Goal: Task Accomplishment & Management: Complete application form

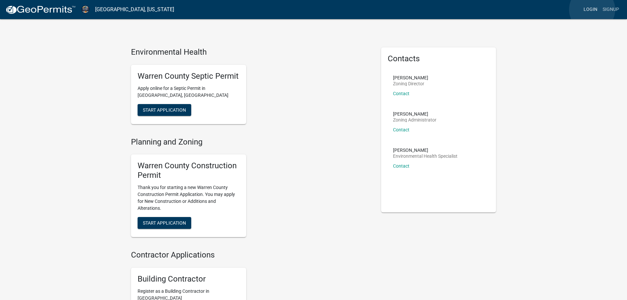
click at [592, 10] on link "Login" at bounding box center [590, 9] width 19 height 13
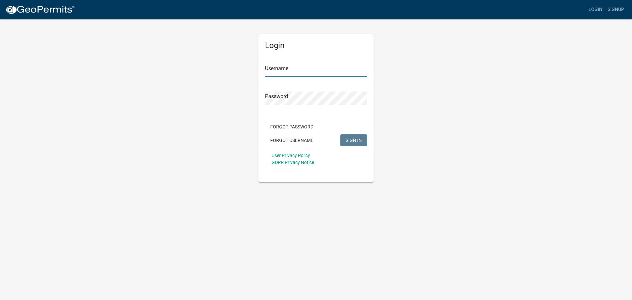
click at [274, 72] on input "Username" at bounding box center [316, 70] width 102 height 13
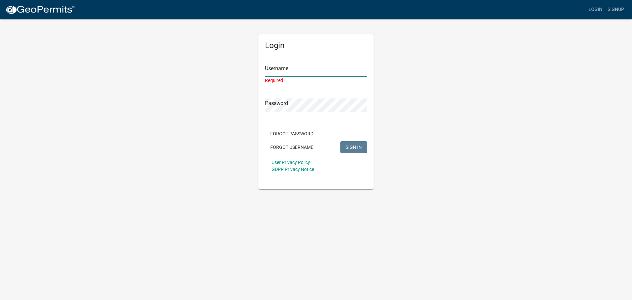
click at [303, 69] on input "Username" at bounding box center [316, 70] width 102 height 13
paste input "KRMDEV"
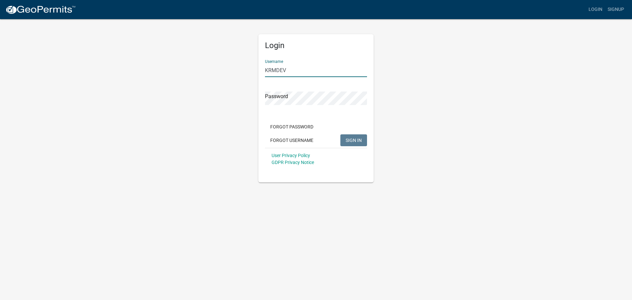
type input "KRMDEV"
click at [355, 139] on span "SIGN IN" at bounding box center [354, 139] width 16 height 5
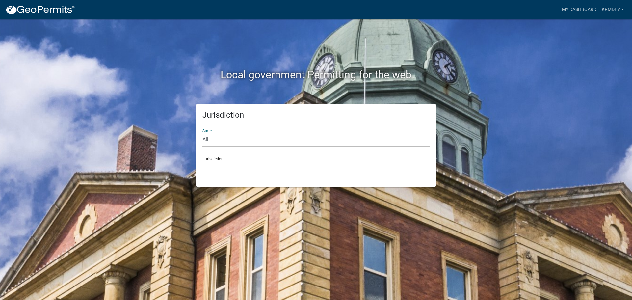
click at [212, 140] on select "All [US_STATE] [US_STATE] [US_STATE] [US_STATE] [US_STATE] [US_STATE] [US_STATE…" at bounding box center [315, 139] width 227 height 13
select select "[US_STATE]"
click at [202, 133] on select "All [US_STATE] [US_STATE] [US_STATE] [US_STATE] [US_STATE] [US_STATE] [US_STATE…" at bounding box center [315, 139] width 227 height 13
click at [224, 168] on select "[GEOGRAPHIC_DATA], [US_STATE] [GEOGRAPHIC_DATA], [US_STATE] [GEOGRAPHIC_DATA], …" at bounding box center [315, 167] width 227 height 13
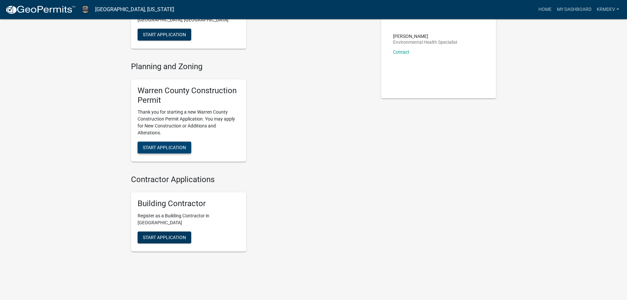
scroll to position [122, 0]
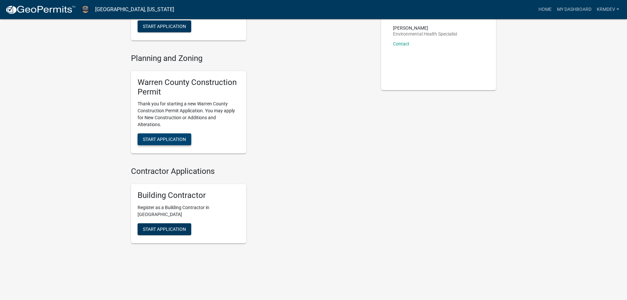
click at [166, 139] on span "Start Application" at bounding box center [164, 139] width 43 height 5
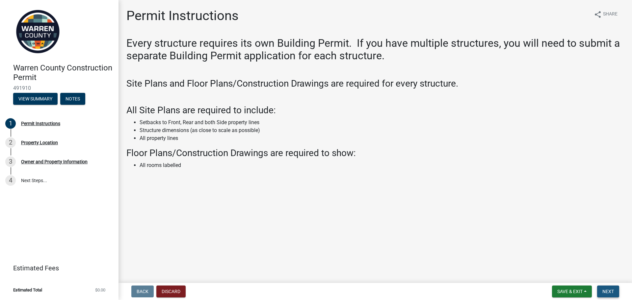
click at [614, 289] on span "Next" at bounding box center [608, 291] width 12 height 5
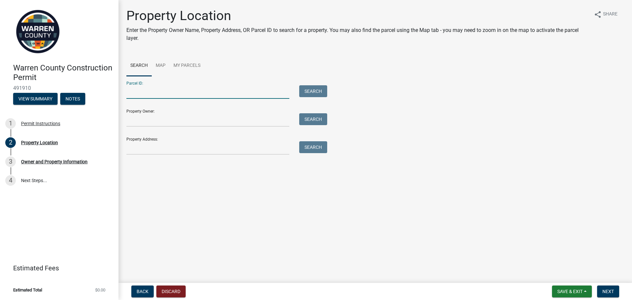
click at [139, 93] on input "Parcel ID:" at bounding box center [207, 91] width 163 height 13
click at [152, 93] on input "Parcel ID:" at bounding box center [207, 91] width 163 height 13
paste input "13000160688"
click at [305, 95] on button "Search" at bounding box center [313, 91] width 28 height 12
click at [139, 91] on input "13000160688" at bounding box center [207, 91] width 163 height 13
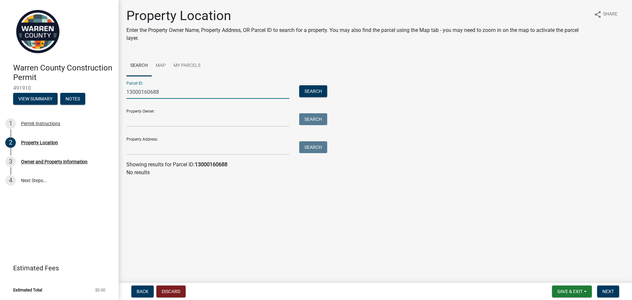
click at [137, 91] on input "13000160688" at bounding box center [207, 91] width 163 height 13
type input "13000160688"
click at [313, 92] on button "Search" at bounding box center [313, 91] width 28 height 12
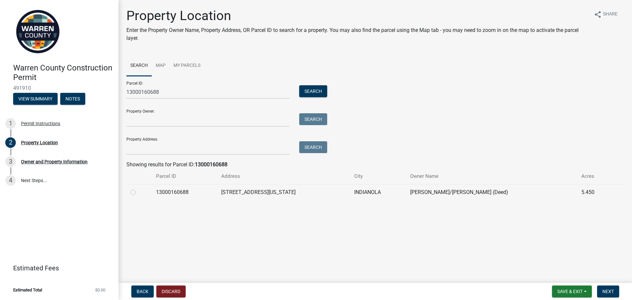
click at [138, 188] on label at bounding box center [138, 188] width 0 height 0
click at [138, 191] on input "radio" at bounding box center [140, 190] width 4 height 4
radio input "true"
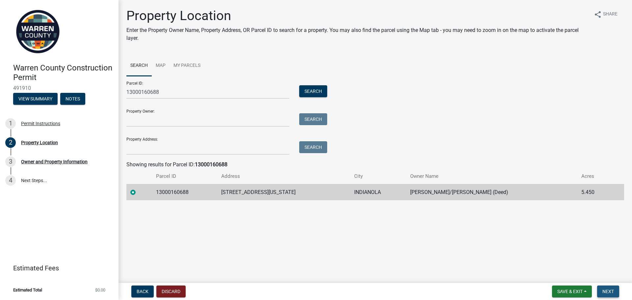
click at [603, 292] on span "Next" at bounding box center [608, 291] width 12 height 5
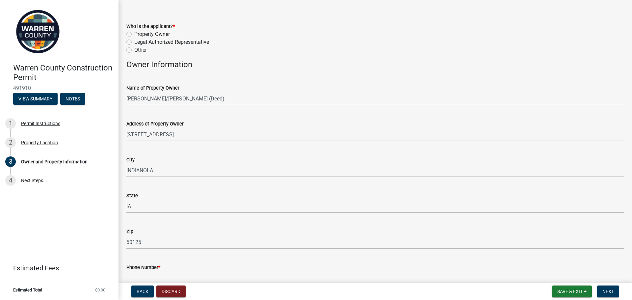
scroll to position [33, 0]
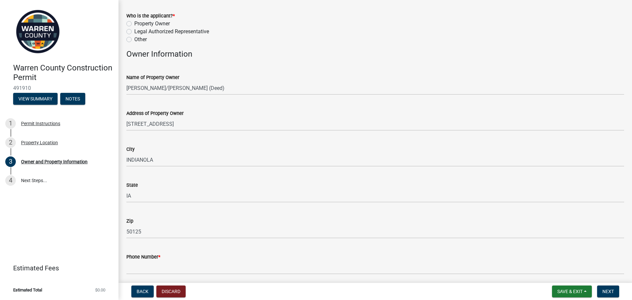
click at [137, 40] on label "Other" at bounding box center [140, 40] width 13 height 8
click at [137, 40] on input "Other" at bounding box center [136, 38] width 4 height 4
radio input "true"
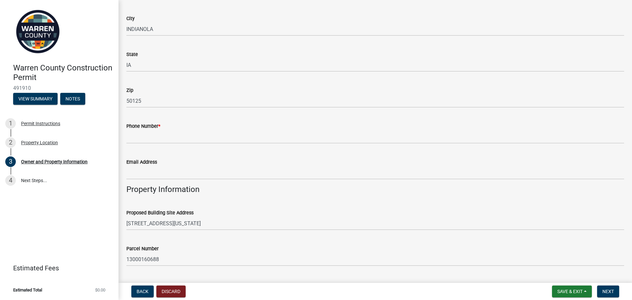
scroll to position [197, 0]
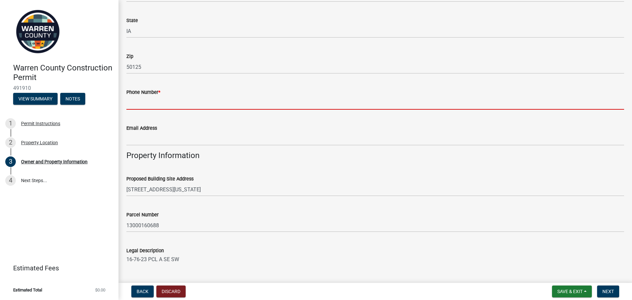
click at [145, 101] on input "Phone Number *" at bounding box center [375, 102] width 498 height 13
paste input "[PHONE_NUMBER]"
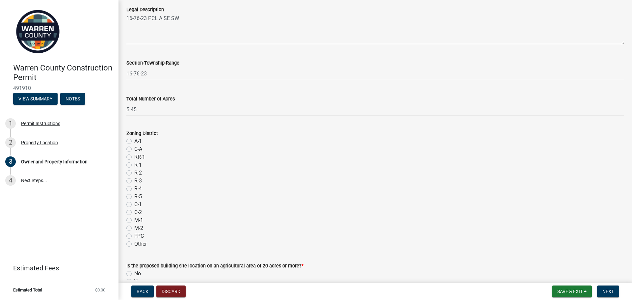
scroll to position [494, 0]
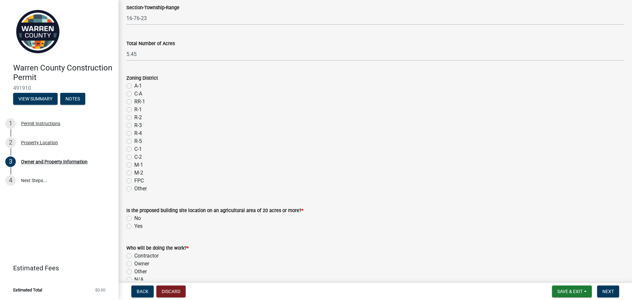
type input "[PHONE_NUMBER]"
click at [139, 125] on label "R-3" at bounding box center [138, 125] width 8 height 8
click at [139, 125] on input "R-3" at bounding box center [136, 123] width 4 height 4
radio input "true"
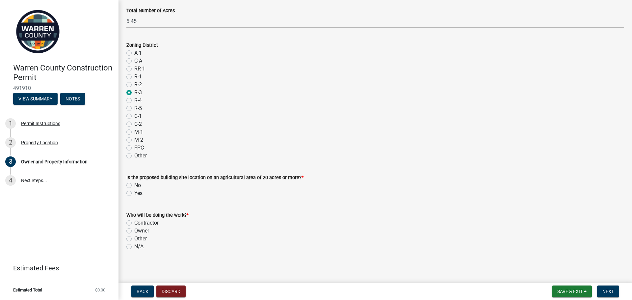
scroll to position [529, 0]
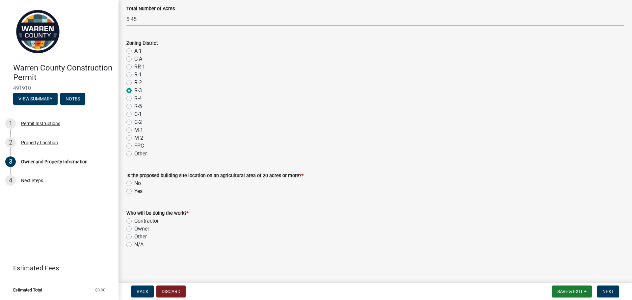
click at [140, 182] on label "No" at bounding box center [137, 183] width 7 height 8
click at [139, 182] on input "No" at bounding box center [136, 181] width 4 height 4
radio input "true"
drag, startPoint x: 145, startPoint y: 221, endPoint x: 161, endPoint y: 220, distance: 16.2
click at [145, 221] on label "Contractor" at bounding box center [146, 221] width 24 height 8
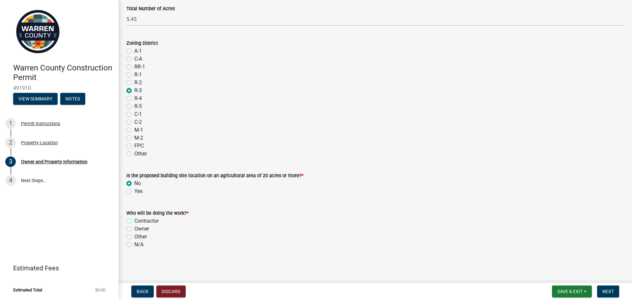
click at [139, 221] on input "Contractor" at bounding box center [136, 219] width 4 height 4
radio input "true"
click at [602, 290] on button "Next" at bounding box center [608, 291] width 22 height 12
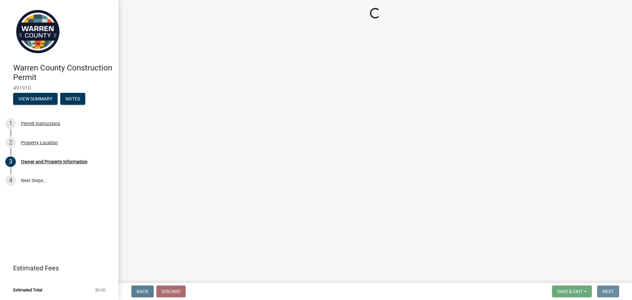
scroll to position [0, 0]
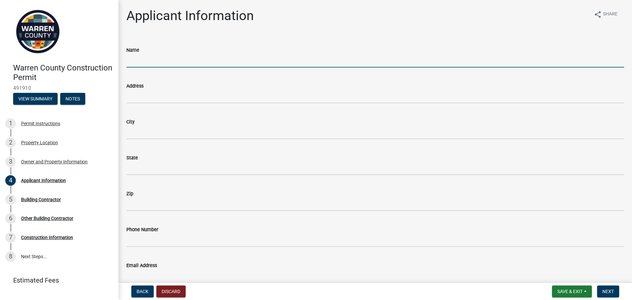
click at [167, 60] on input "Name" at bounding box center [375, 60] width 498 height 13
type input "KRM Custom Homes"
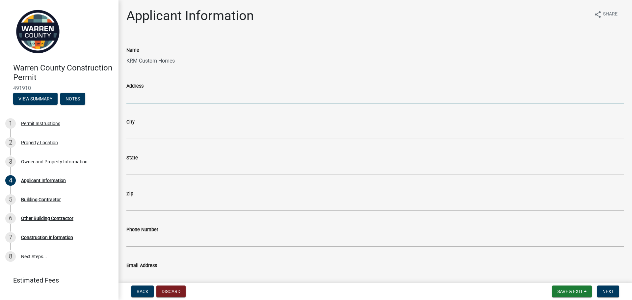
click at [159, 96] on input "Address" at bounding box center [375, 96] width 498 height 13
type input "10640 [PERSON_NAME] Dr"
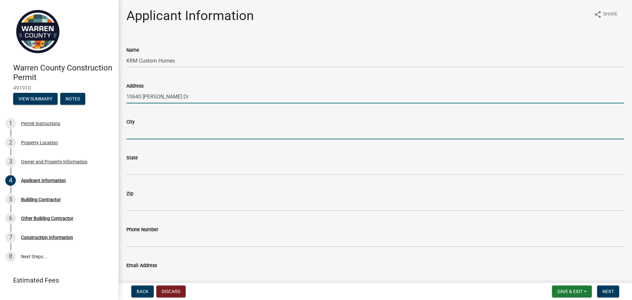
click at [163, 134] on input "City" at bounding box center [375, 132] width 498 height 13
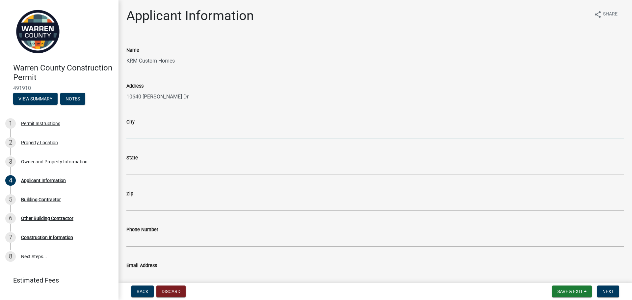
type input "Urbandale"
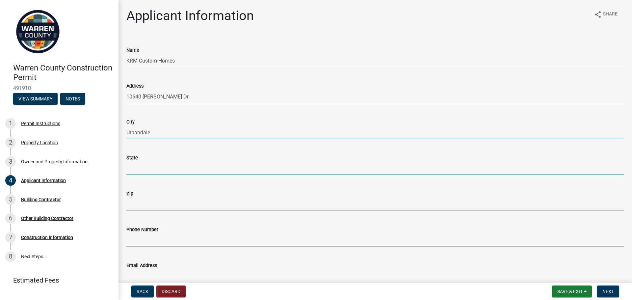
click at [155, 168] on input "State" at bounding box center [375, 168] width 498 height 13
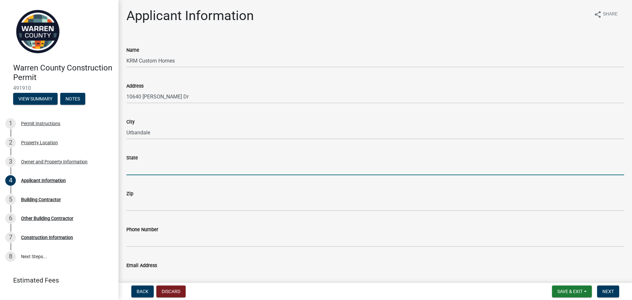
type input "IA"
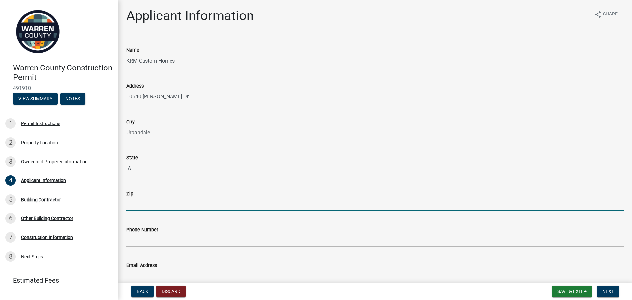
click at [154, 200] on input "Zip" at bounding box center [375, 203] width 498 height 13
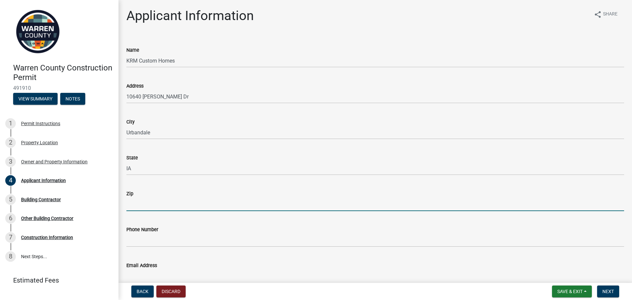
type input "50322"
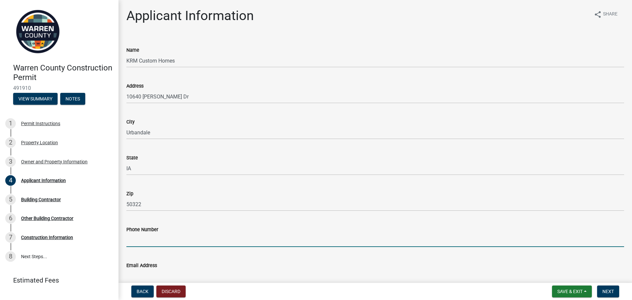
drag, startPoint x: 157, startPoint y: 241, endPoint x: 162, endPoint y: 244, distance: 5.8
click at [157, 241] on input "Phone Number" at bounding box center [375, 239] width 498 height 13
type input "[PHONE_NUMBER]"
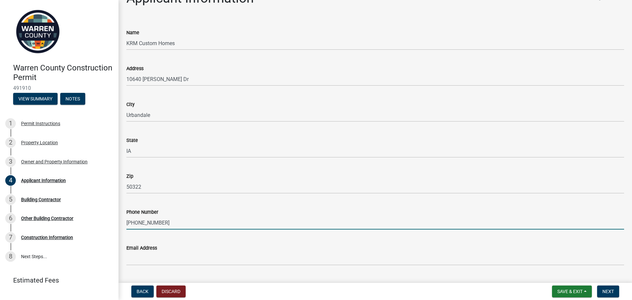
scroll to position [34, 0]
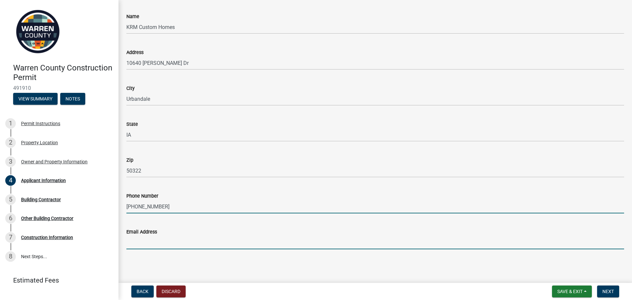
click at [166, 244] on input "Email Address" at bounding box center [375, 242] width 498 height 13
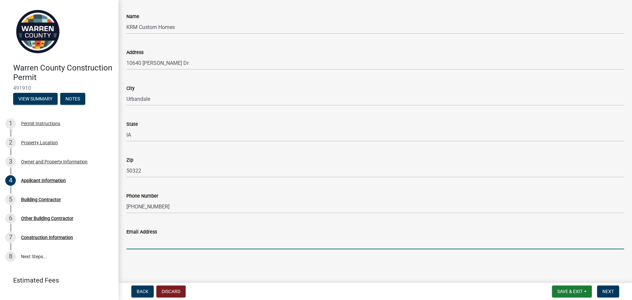
type input "[EMAIL_ADDRESS][DOMAIN_NAME]"
click at [608, 288] on button "Next" at bounding box center [608, 291] width 22 height 12
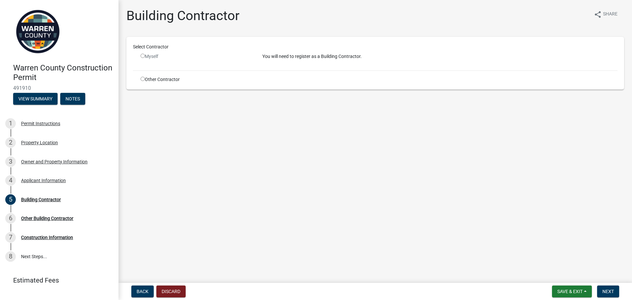
click at [142, 79] on input "radio" at bounding box center [143, 79] width 4 height 4
radio input "true"
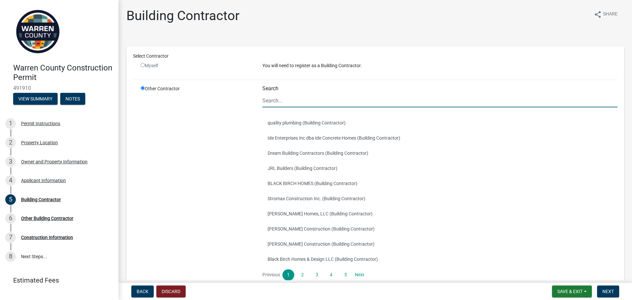
click at [269, 98] on input "Search" at bounding box center [439, 100] width 355 height 13
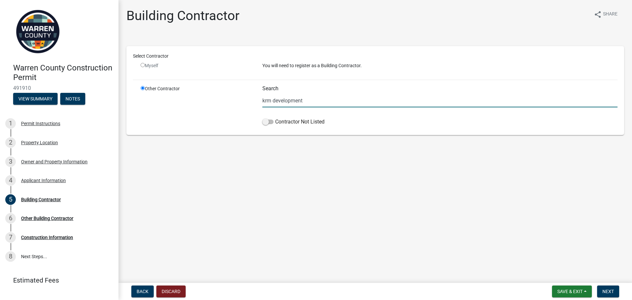
drag, startPoint x: 303, startPoint y: 99, endPoint x: 273, endPoint y: 100, distance: 29.3
click at [273, 100] on input "krm development" at bounding box center [439, 100] width 355 height 13
type input "k"
type input "krm"
click at [295, 179] on main "Building Contractor share Share Select Contractor Myself You will need to regis…" at bounding box center [374, 140] width 513 height 280
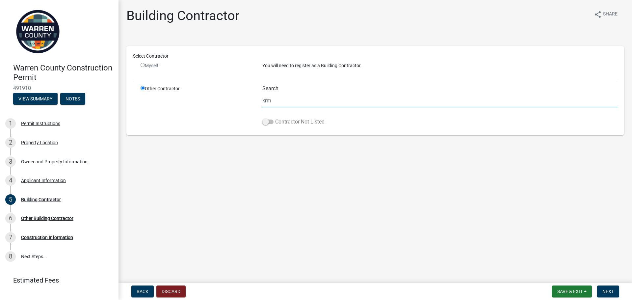
click at [269, 122] on span at bounding box center [267, 121] width 11 height 5
click at [275, 118] on input "Contractor Not Listed" at bounding box center [275, 118] width 0 height 0
click at [285, 174] on main "Building Contractor share Share Select Contractor Myself You will need to regis…" at bounding box center [374, 140] width 513 height 280
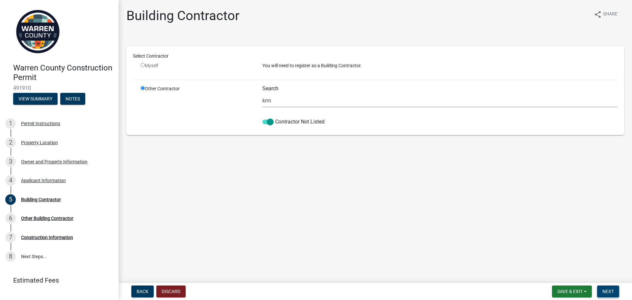
click at [604, 292] on span "Next" at bounding box center [608, 291] width 12 height 5
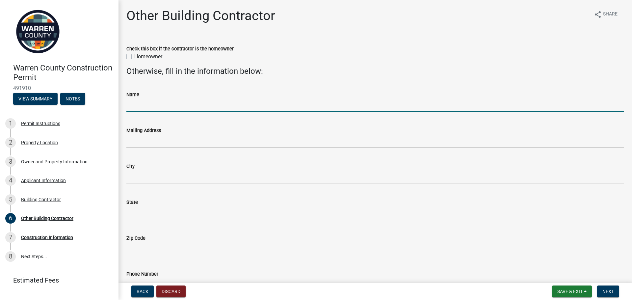
click at [171, 108] on input "Name" at bounding box center [375, 104] width 498 height 13
type input "KRM Custom Homes"
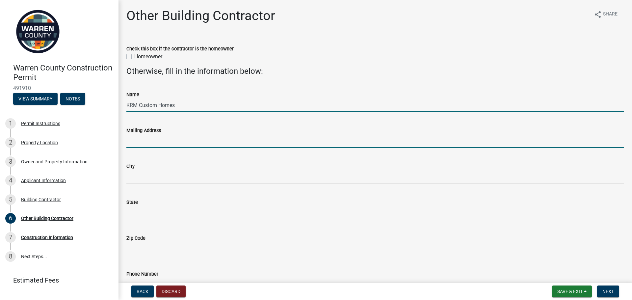
click at [157, 138] on input "Mailing Address" at bounding box center [375, 140] width 498 height 13
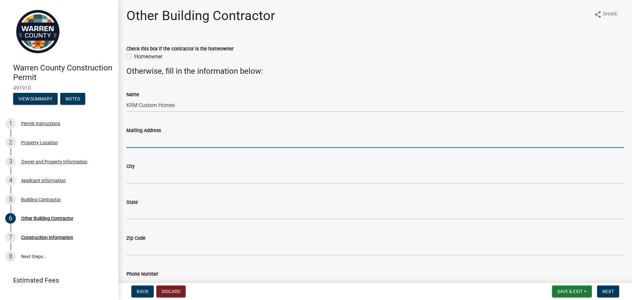
type input "10640 [PERSON_NAME] Dr"
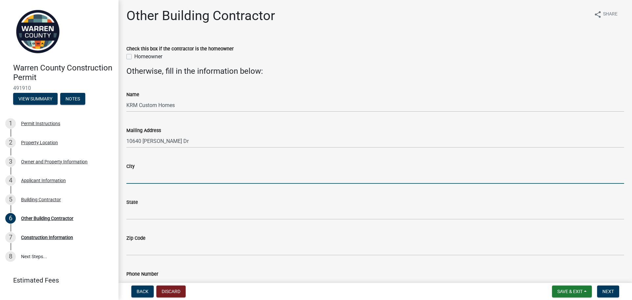
click at [170, 173] on input "City" at bounding box center [375, 176] width 498 height 13
type input "Urbandale"
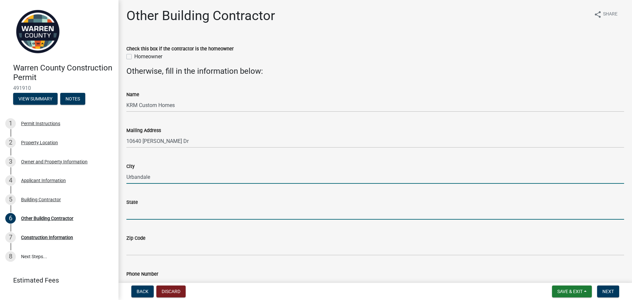
click at [162, 212] on input "State" at bounding box center [375, 212] width 498 height 13
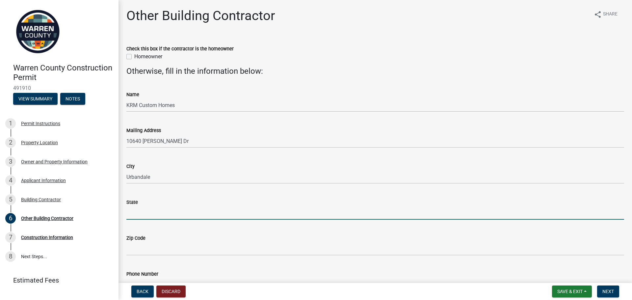
type input "IA"
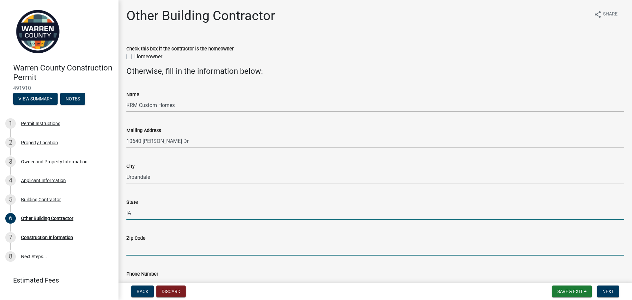
click at [163, 246] on input "Zip Code" at bounding box center [375, 248] width 498 height 13
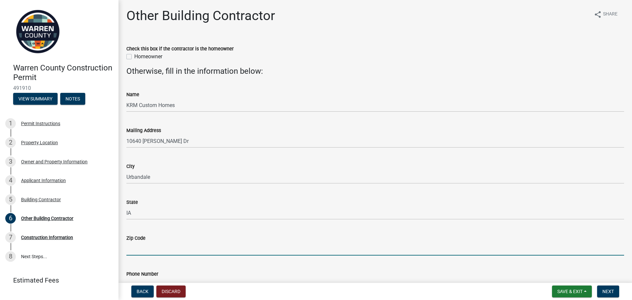
type input "50322"
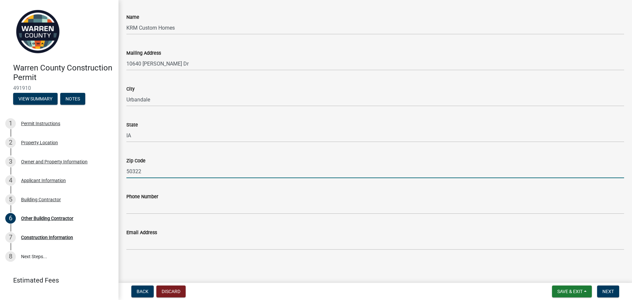
scroll to position [78, 0]
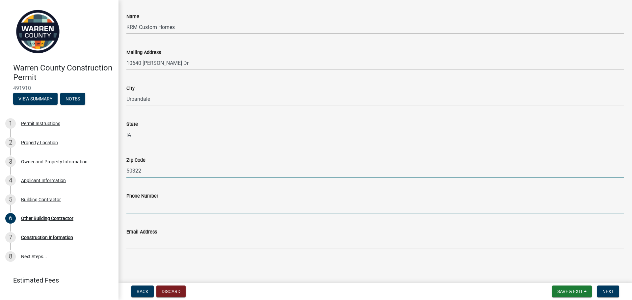
click at [142, 209] on input "Phone Number" at bounding box center [375, 206] width 498 height 13
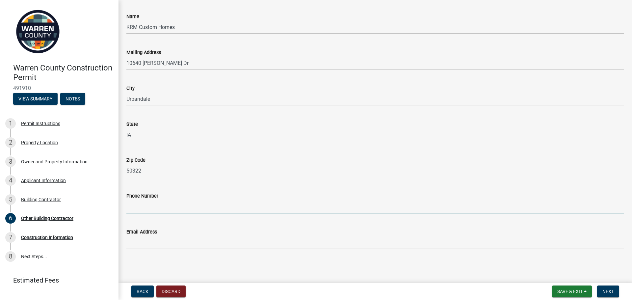
type input "[PHONE_NUMBER]"
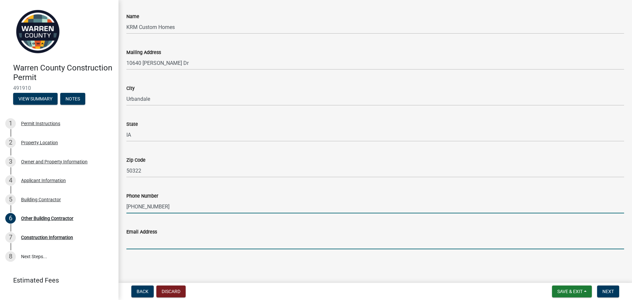
click at [167, 245] on input "Email Address" at bounding box center [375, 242] width 498 height 13
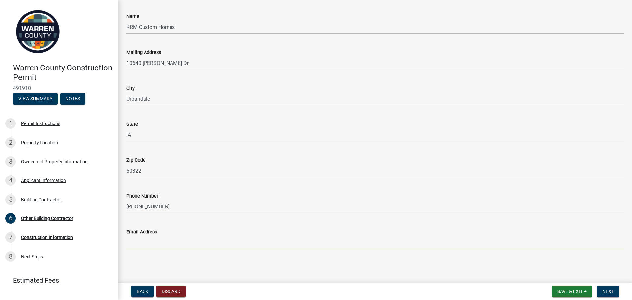
type input "[EMAIL_ADDRESS][DOMAIN_NAME]"
click at [606, 293] on span "Next" at bounding box center [608, 291] width 12 height 5
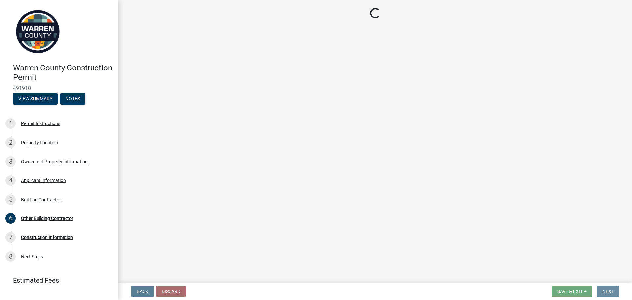
scroll to position [0, 0]
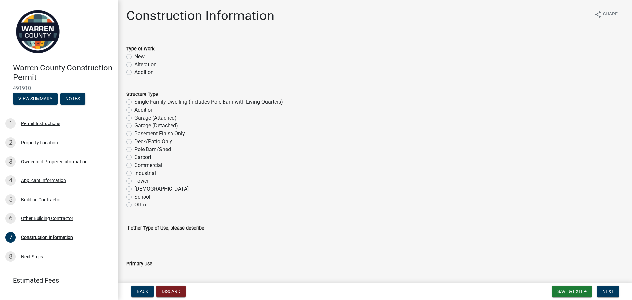
click at [140, 58] on label "New" at bounding box center [139, 57] width 10 height 8
click at [139, 57] on input "New" at bounding box center [136, 55] width 4 height 4
radio input "true"
click at [146, 100] on label "Single Family Dwelling (Includes Pole Barn with Living Quarters)" at bounding box center [208, 102] width 149 height 8
click at [139, 100] on input "Single Family Dwelling (Includes Pole Barn with Living Quarters)" at bounding box center [136, 100] width 4 height 4
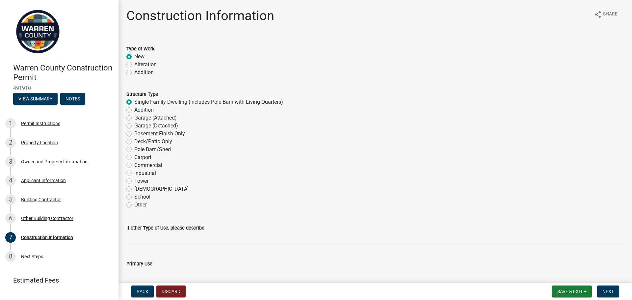
radio input "true"
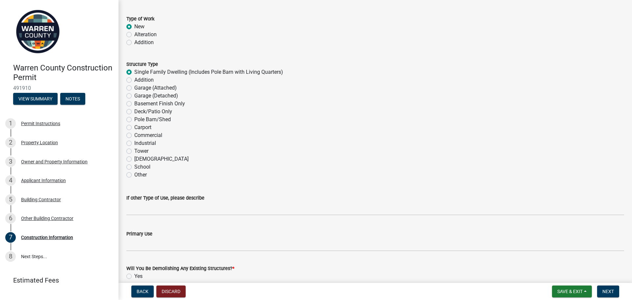
scroll to position [99, 0]
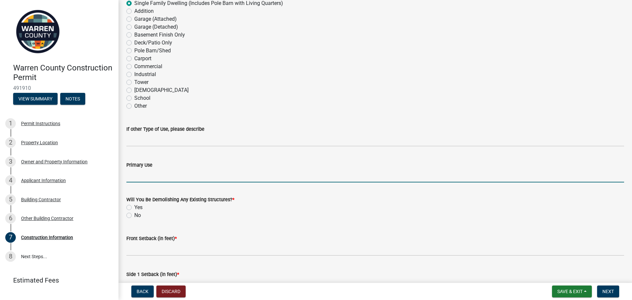
click at [156, 177] on input "Primary Use" at bounding box center [375, 175] width 498 height 13
type input "New Single Family Home"
click at [138, 215] on label "No" at bounding box center [137, 215] width 7 height 8
click at [138, 215] on input "No" at bounding box center [136, 213] width 4 height 4
radio input "true"
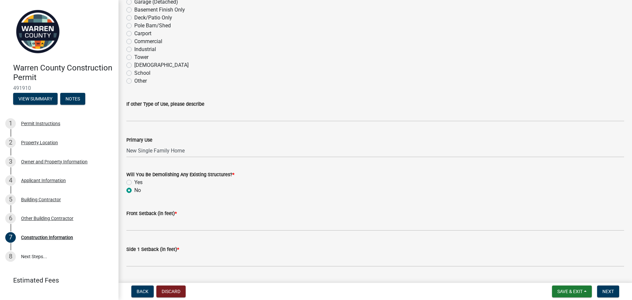
scroll to position [197, 0]
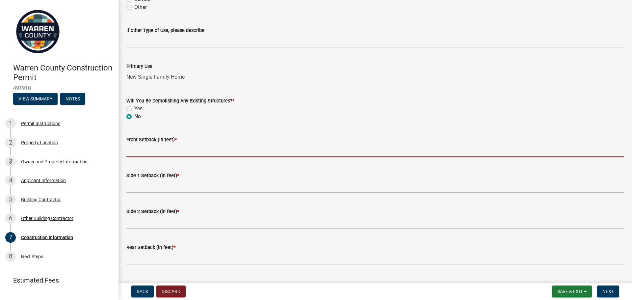
click at [159, 149] on input "Front Setback (in feet) *" at bounding box center [375, 149] width 498 height 13
click at [144, 149] on input "Front Setback (in feet) *" at bounding box center [375, 149] width 498 height 13
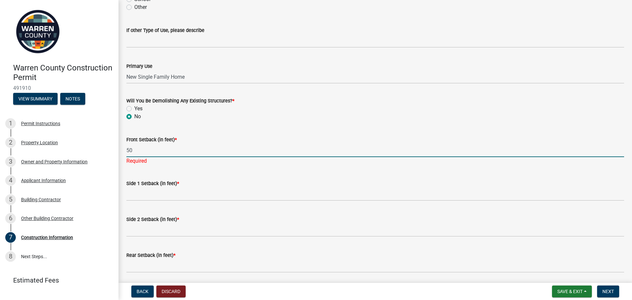
type input "50"
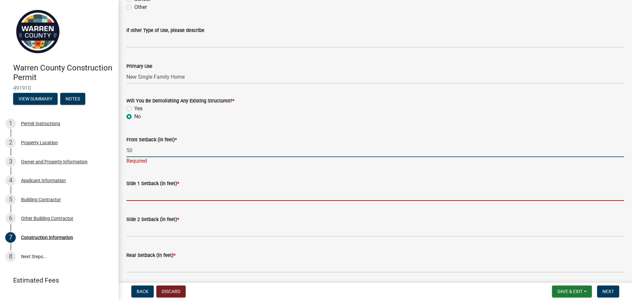
click at [162, 192] on input "Side 1 Setback (in feet) *" at bounding box center [375, 193] width 498 height 13
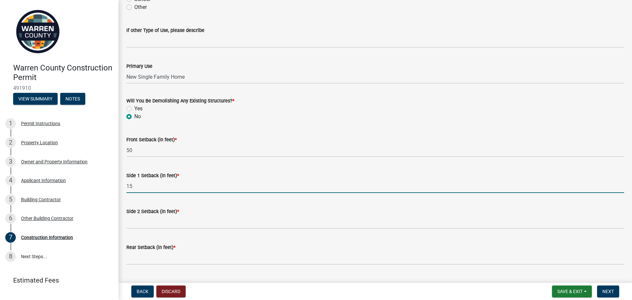
type input "15"
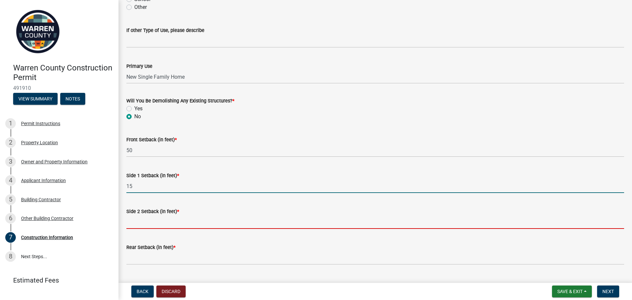
click at [151, 221] on input "Side 2 Setback (in feet) *" at bounding box center [375, 221] width 498 height 13
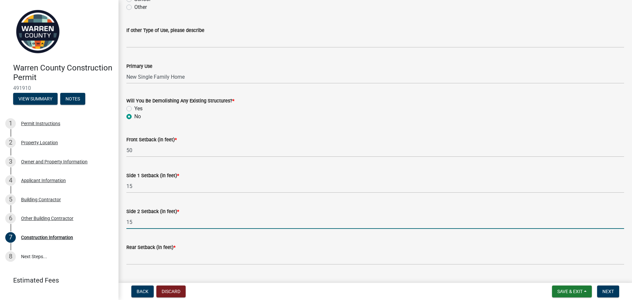
type input "15"
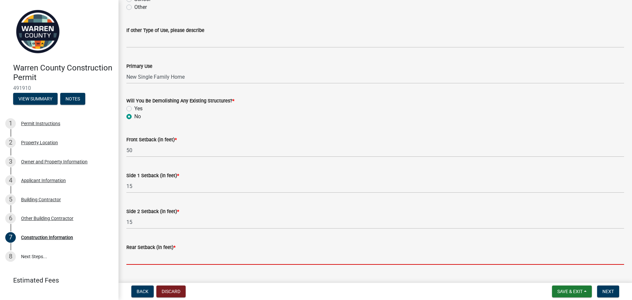
click at [170, 256] on input "Rear Setback (in feet) *" at bounding box center [375, 257] width 498 height 13
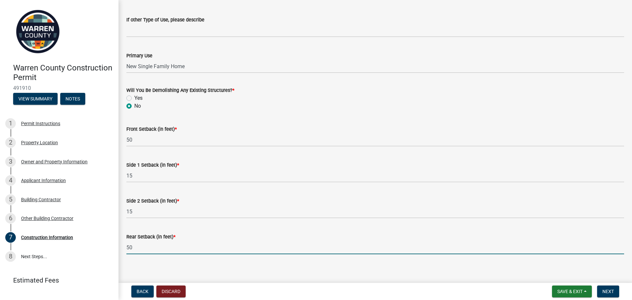
scroll to position [213, 0]
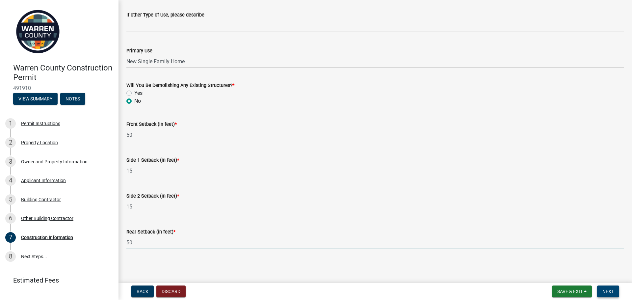
type input "50"
click at [610, 294] on span "Next" at bounding box center [608, 291] width 12 height 5
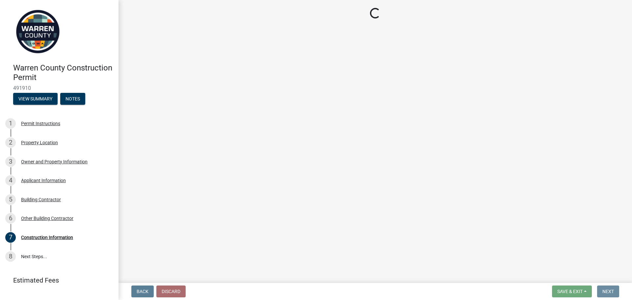
scroll to position [0, 0]
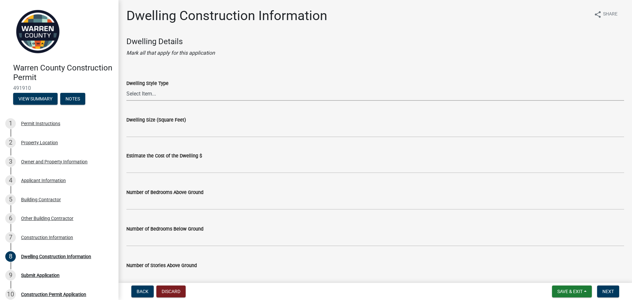
click at [158, 94] on select "Select Item... 1 Story Frame 1 Story Brick 1 1/2 Story Frame 1 1/2 Story Brick …" at bounding box center [375, 93] width 498 height 13
click at [126, 87] on select "Select Item... 1 Story Frame 1 Story Brick 1 1/2 Story Frame 1 1/2 Story Brick …" at bounding box center [375, 93] width 498 height 13
select select "6be2891c-b014-4eb5-8316-9de7191813e4"
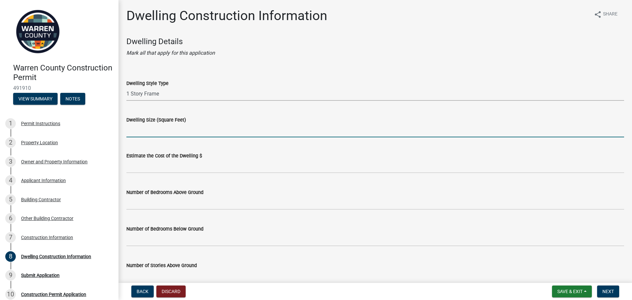
click at [188, 128] on input "Dwelling Size (Square Feet)" at bounding box center [375, 130] width 498 height 13
click at [163, 124] on input "Dwelling Size (Square Feet)" at bounding box center [375, 130] width 498 height 13
type input "1694"
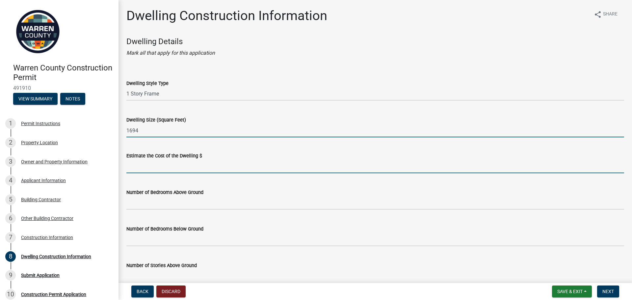
click at [159, 169] on input "text" at bounding box center [375, 166] width 498 height 13
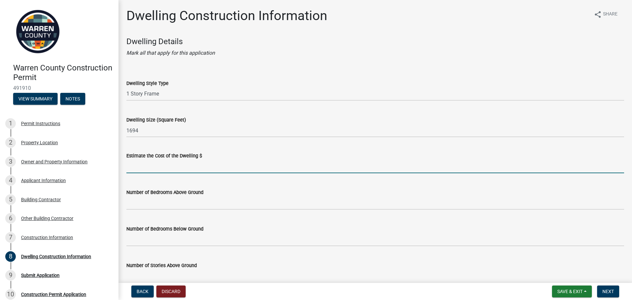
type input "455000"
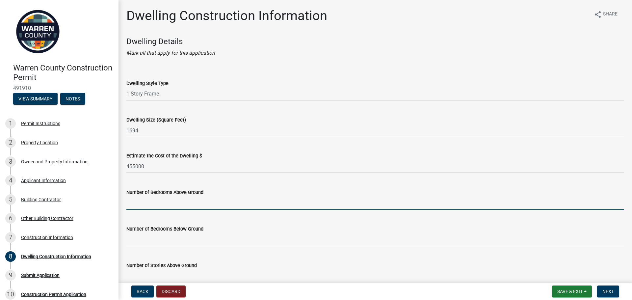
click at [174, 203] on input "text" at bounding box center [375, 202] width 498 height 13
click at [158, 203] on input "text" at bounding box center [375, 202] width 498 height 13
type input "3"
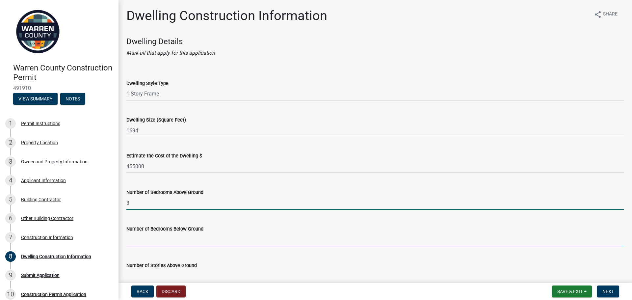
click at [167, 238] on input "text" at bounding box center [375, 239] width 498 height 13
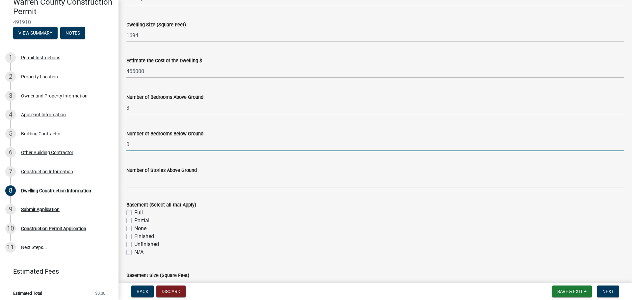
scroll to position [99, 0]
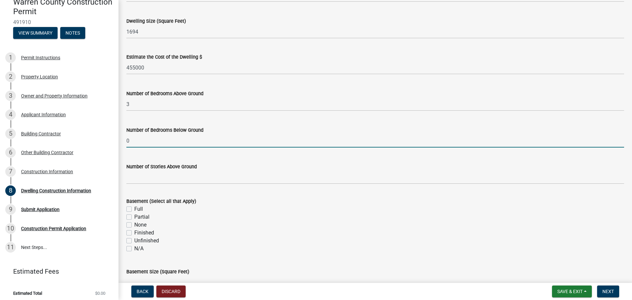
type input "0"
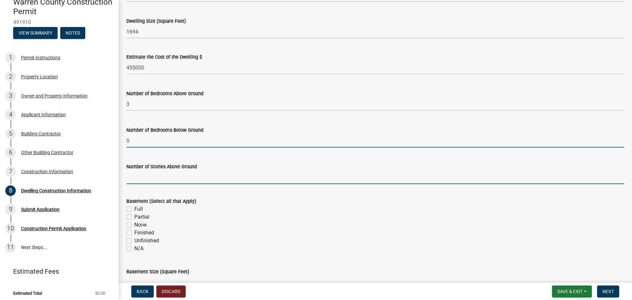
click at [179, 182] on input "Number of Stories Above Ground" at bounding box center [375, 176] width 498 height 13
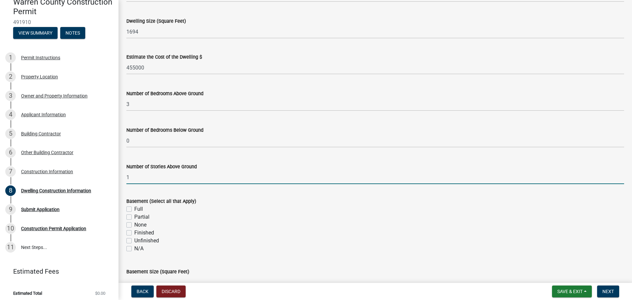
type input "1"
click at [226, 227] on div "None" at bounding box center [375, 225] width 498 height 8
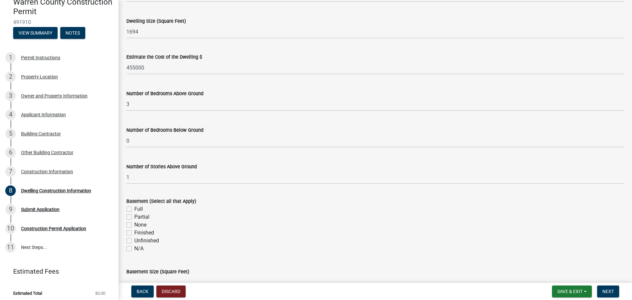
click at [139, 208] on label "Full" at bounding box center [138, 209] width 9 height 8
click at [139, 208] on input "Full" at bounding box center [136, 207] width 4 height 4
checkbox input "true"
checkbox input "false"
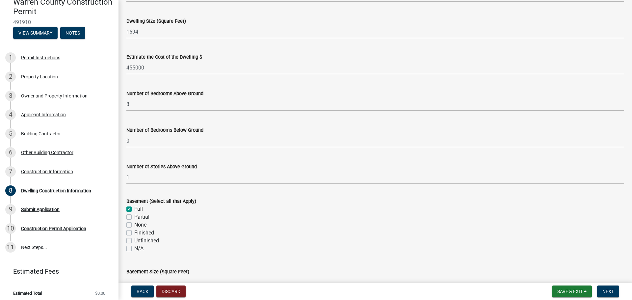
checkbox input "false"
click at [143, 224] on label "None" at bounding box center [140, 225] width 12 height 8
click at [139, 224] on input "None" at bounding box center [136, 223] width 4 height 4
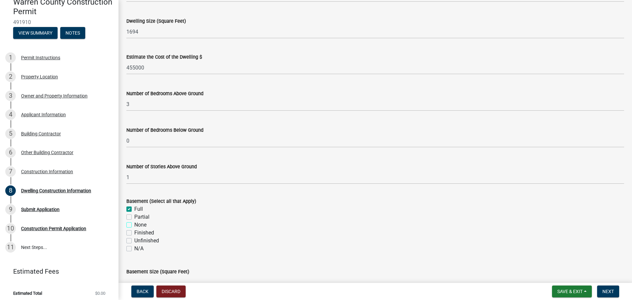
checkbox input "true"
checkbox input "false"
checkbox input "true"
checkbox input "false"
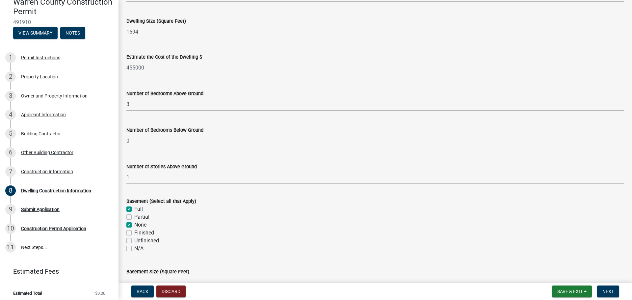
checkbox input "false"
click at [139, 208] on label "Full" at bounding box center [138, 209] width 9 height 8
click at [139, 208] on input "Full" at bounding box center [136, 207] width 4 height 4
checkbox input "false"
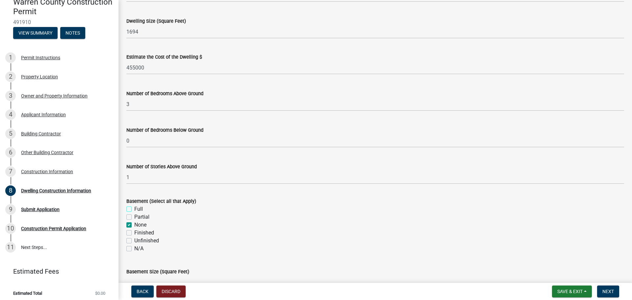
checkbox input "false"
checkbox input "true"
checkbox input "false"
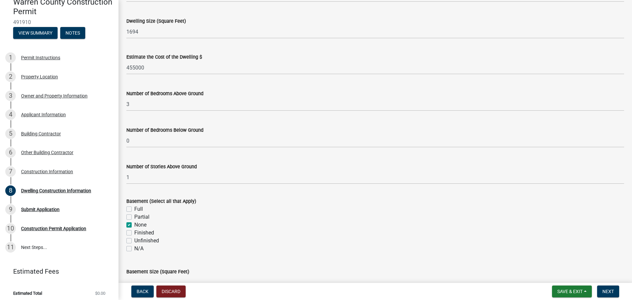
click at [148, 239] on label "Unfinished" at bounding box center [146, 241] width 25 height 8
click at [139, 239] on input "Unfinished" at bounding box center [136, 239] width 4 height 4
checkbox input "true"
checkbox input "false"
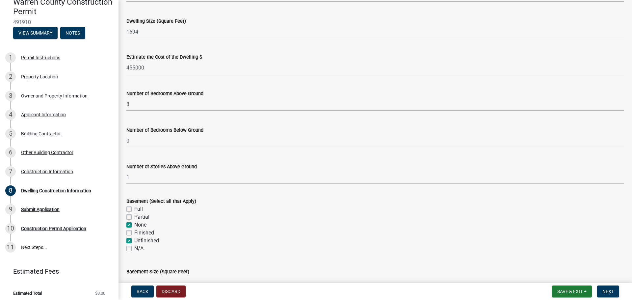
checkbox input "true"
checkbox input "false"
checkbox input "true"
checkbox input "false"
click at [141, 224] on label "None" at bounding box center [140, 225] width 12 height 8
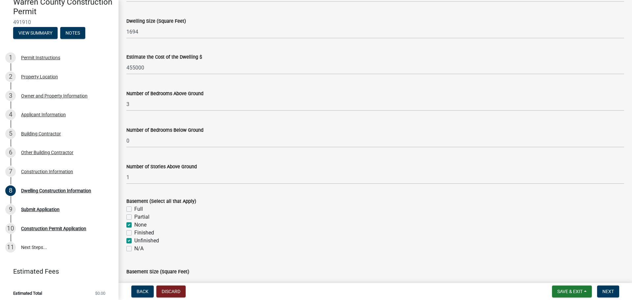
click at [139, 224] on input "None" at bounding box center [136, 223] width 4 height 4
checkbox input "false"
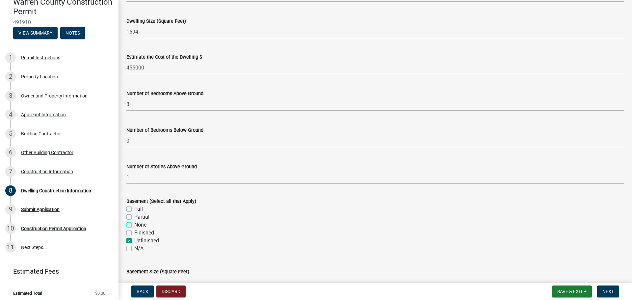
checkbox input "false"
checkbox input "true"
checkbox input "false"
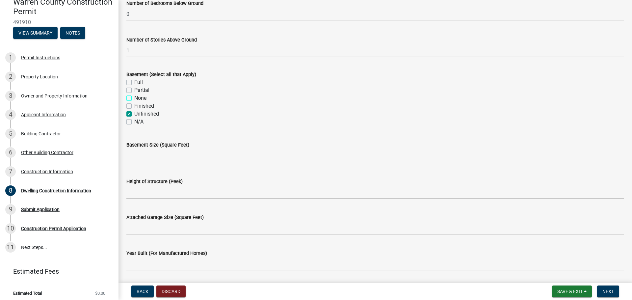
scroll to position [230, 0]
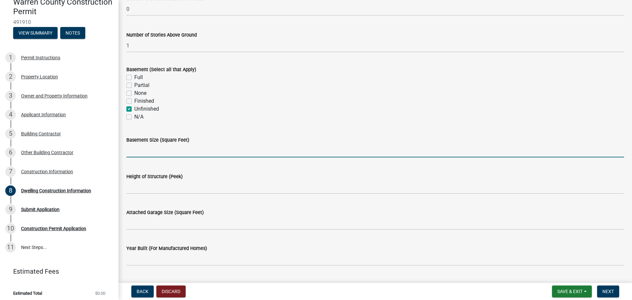
click at [157, 151] on input "text" at bounding box center [375, 150] width 498 height 13
click at [145, 149] on input "text" at bounding box center [375, 150] width 498 height 13
type input "1692"
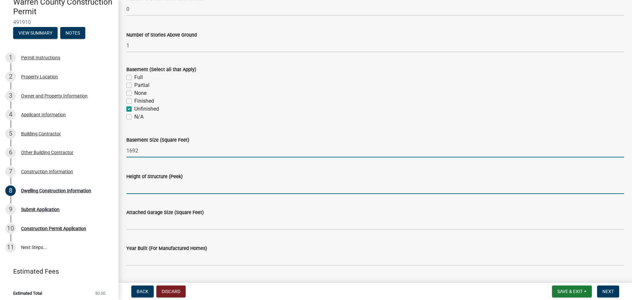
click at [151, 189] on input "Height of Structure (Peek)" at bounding box center [375, 186] width 498 height 13
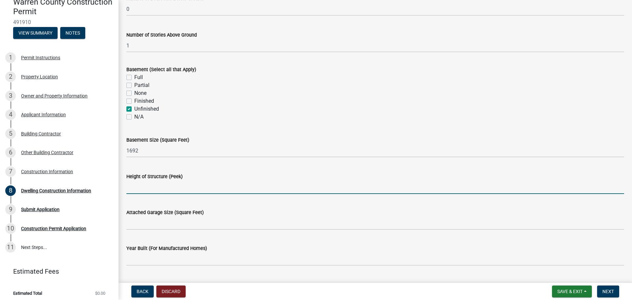
click at [157, 186] on input "Height of Structure (Peek)" at bounding box center [375, 186] width 498 height 13
type input "20'7""
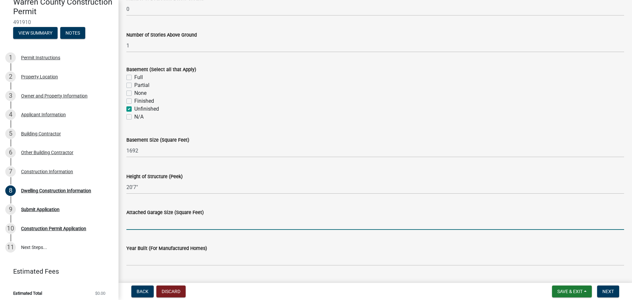
click at [155, 223] on input "Attached Garage Size (Square Feet)" at bounding box center [375, 222] width 498 height 13
click at [157, 217] on input "Attached Garage Size (Square Feet)" at bounding box center [375, 222] width 498 height 13
type input "720"
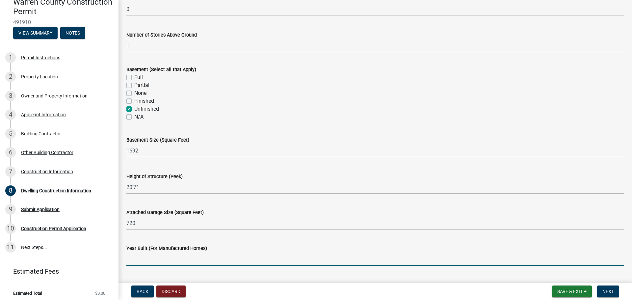
click at [155, 257] on input "Year Built (For Manufactured Homes)" at bounding box center [375, 258] width 498 height 13
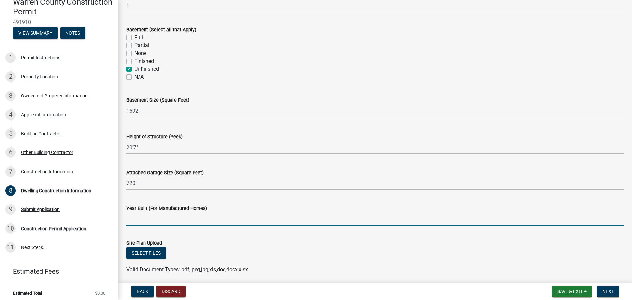
scroll to position [362, 0]
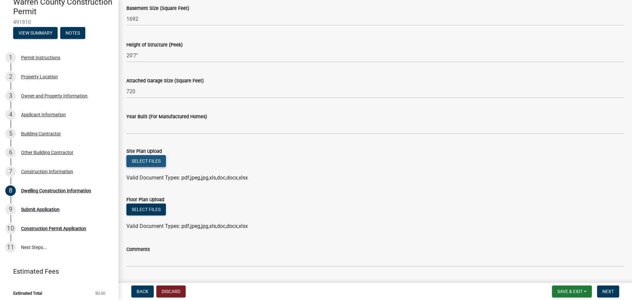
click at [149, 162] on button "Select files" at bounding box center [145, 161] width 39 height 12
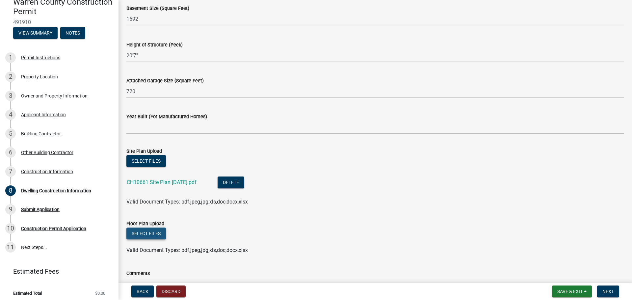
click at [153, 236] on button "Select files" at bounding box center [145, 233] width 39 height 12
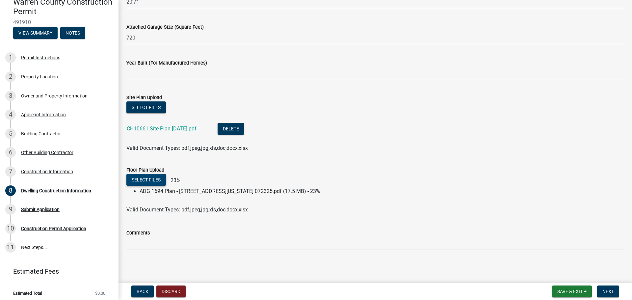
scroll to position [417, 0]
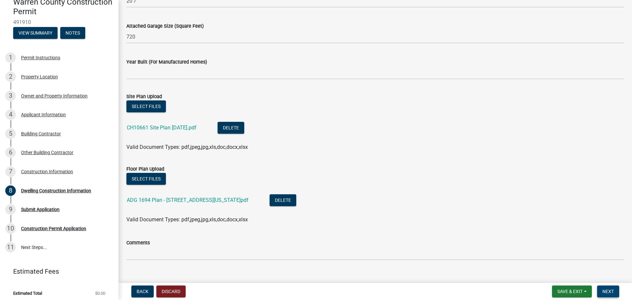
click at [616, 292] on button "Next" at bounding box center [608, 291] width 22 height 12
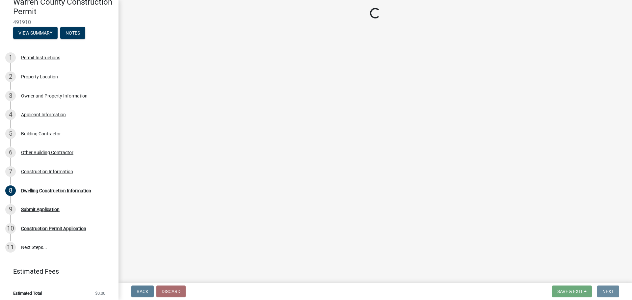
scroll to position [0, 0]
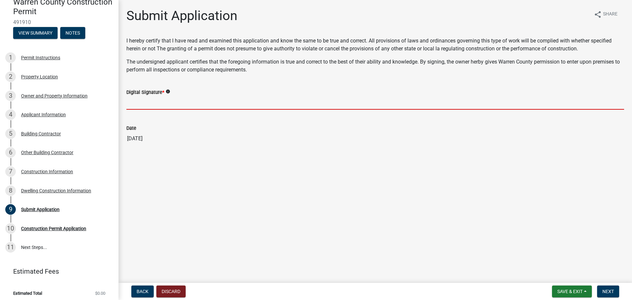
click at [174, 105] on input "Digital Signature *" at bounding box center [375, 102] width 498 height 13
type input "[PERSON_NAME]"
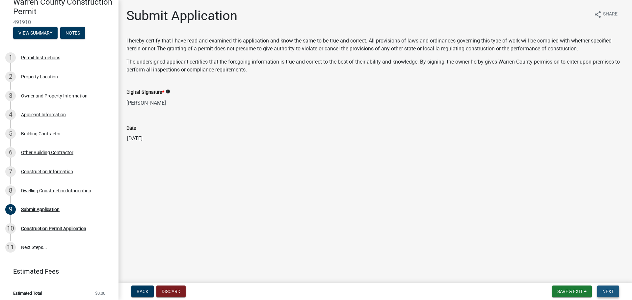
click at [613, 290] on span "Next" at bounding box center [608, 291] width 12 height 5
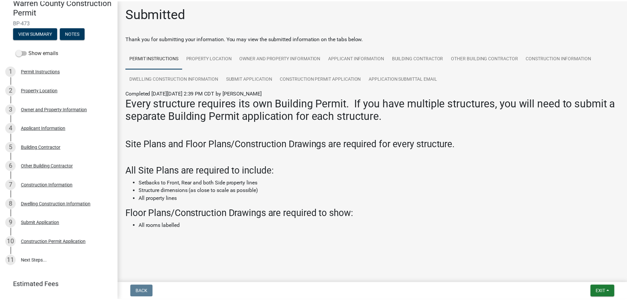
scroll to position [4, 0]
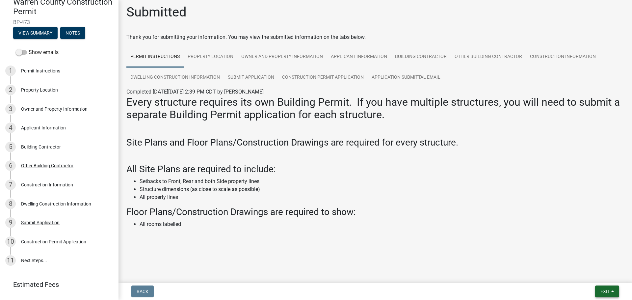
click at [604, 293] on span "Exit" at bounding box center [605, 291] width 10 height 5
click at [517, 223] on li "All rooms labelled" at bounding box center [382, 224] width 484 height 8
click at [606, 293] on span "Exit" at bounding box center [605, 291] width 10 height 5
click at [590, 275] on button "Save & Exit" at bounding box center [592, 274] width 53 height 16
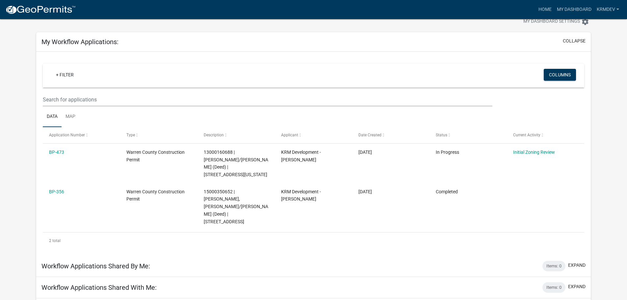
scroll to position [38, 0]
